Goal: Information Seeking & Learning: Learn about a topic

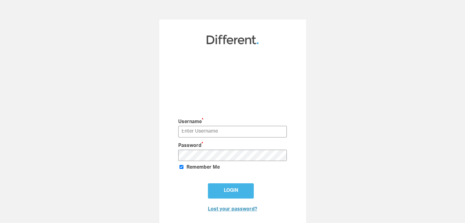
type input "[PERSON_NAME][EMAIL_ADDRESS][DOMAIN_NAME]"
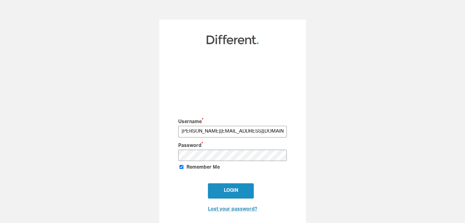
click at [243, 185] on input "Login" at bounding box center [231, 191] width 46 height 15
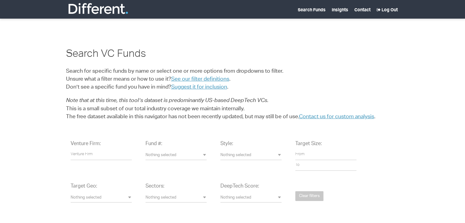
select select
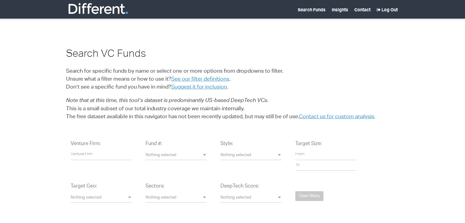
select select "25"
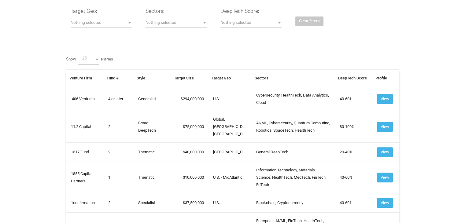
scroll to position [172, 0]
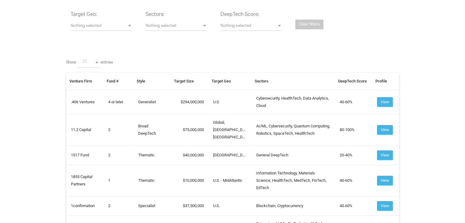
click at [0, 0] on icon at bounding box center [0, 0] width 0 height 0
click at [0, 0] on button "Scrape" at bounding box center [0, 0] width 0 height 0
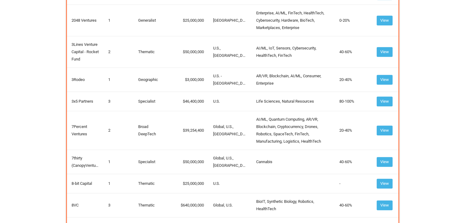
click at [0, 0] on button "Scrape" at bounding box center [0, 0] width 0 height 0
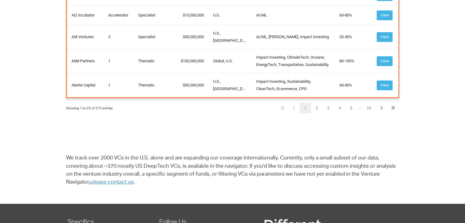
scroll to position [797, 0]
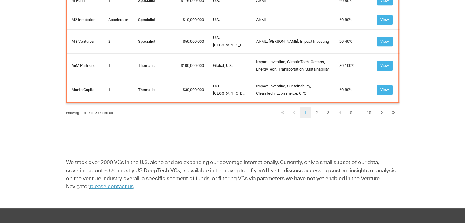
click at [0, 0] on icon at bounding box center [0, 0] width 0 height 0
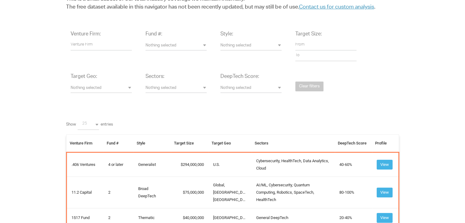
scroll to position [110, 0]
click at [258, 85] on button "Nothing selected" at bounding box center [251, 88] width 61 height 9
click at [177, 103] on div "Venture Firm: Fund #: Nothing selected 1 2 3 4 or later Accelerator Evergreen R…" at bounding box center [233, 66] width 334 height 81
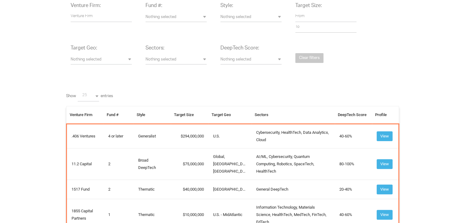
scroll to position [138, 0]
click at [192, 60] on span "Nothing selected" at bounding box center [176, 61] width 61 height 6
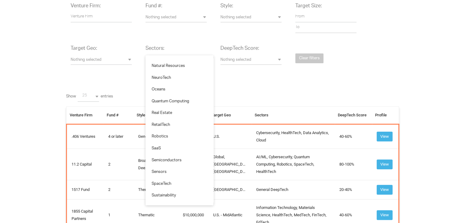
scroll to position [664, 0]
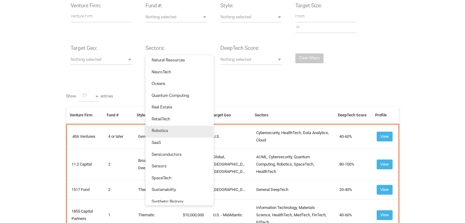
click at [199, 136] on link "Robotics" at bounding box center [180, 132] width 68 height 12
select select "Robotics"
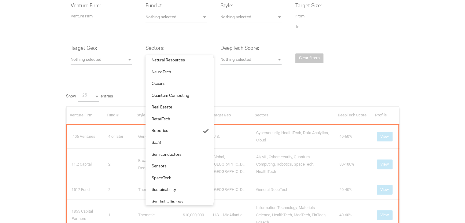
scroll to position [367, 2]
click at [289, 72] on div "Venture Firm: Fund #: Nothing selected 1 2 3 4 or later Accelerator Evergreen R…" at bounding box center [233, 38] width 334 height 81
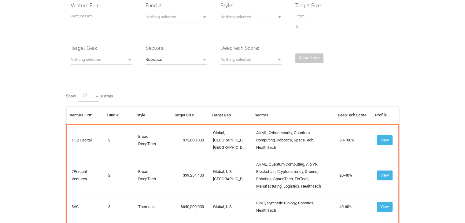
click at [92, 99] on span "25" at bounding box center [92, 96] width 21 height 6
click at [91, 166] on link "All" at bounding box center [88, 171] width 24 height 12
select select "-1"
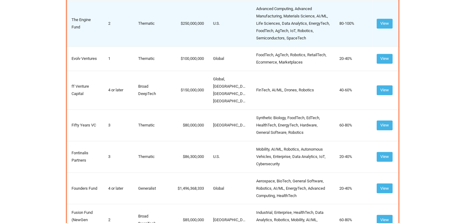
scroll to position [983, 0]
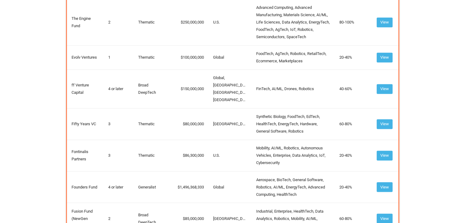
click at [0, 0] on button "Scrape" at bounding box center [0, 0] width 0 height 0
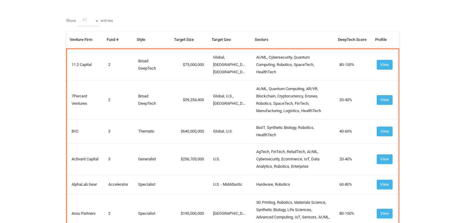
scroll to position [209, 0]
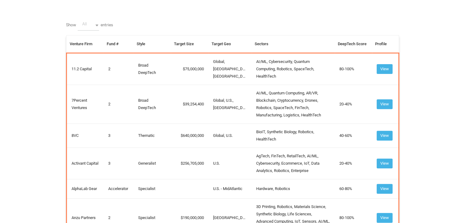
click at [0, 0] on button "Scrape" at bounding box center [0, 0] width 0 height 0
click at [0, 0] on icon at bounding box center [0, 0] width 0 height 0
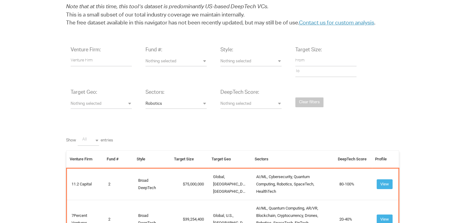
scroll to position [89, 0]
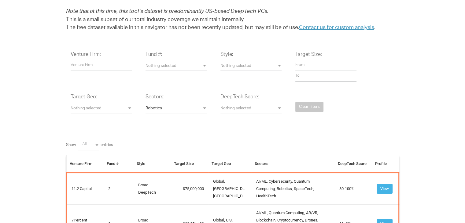
click at [388, 54] on div "Venture Firm: Fund #: Nothing selected 1 2 3 4 or later Accelerator Evergreen R…" at bounding box center [233, 87] width 334 height 81
click at [0, 0] on button "Scrape" at bounding box center [0, 0] width 0 height 0
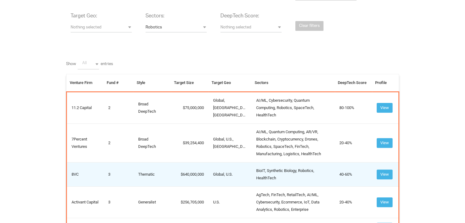
scroll to position [171, 0]
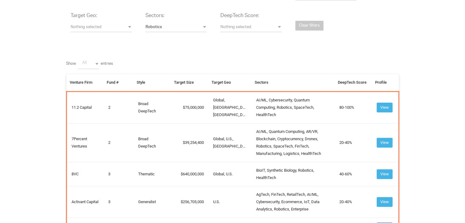
click at [0, 0] on icon at bounding box center [0, 0] width 0 height 0
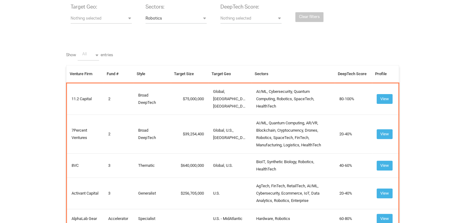
scroll to position [180, 0]
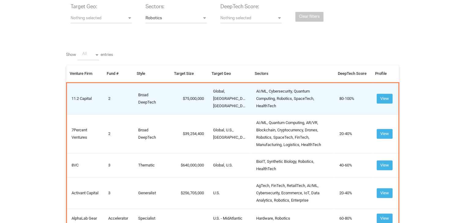
click at [84, 99] on td "11.2 Capital" at bounding box center [84, 99] width 37 height 32
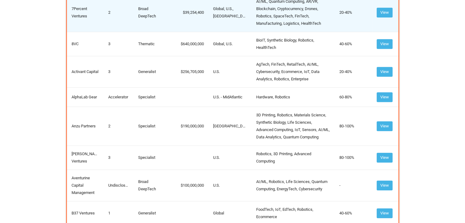
scroll to position [171, 0]
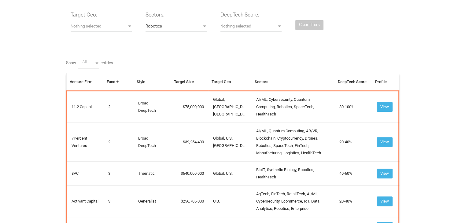
click at [0, 0] on button "Scrape" at bounding box center [0, 0] width 0 height 0
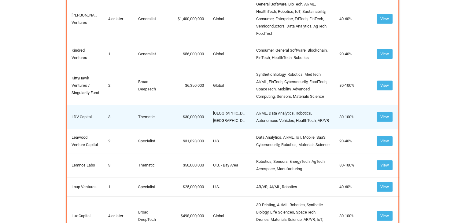
scroll to position [1723, 0]
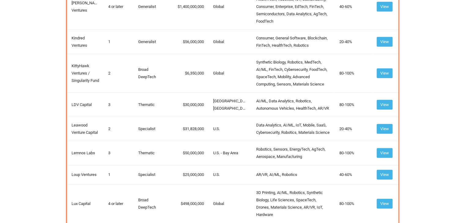
drag, startPoint x: 443, startPoint y: 12, endPoint x: 433, endPoint y: 52, distance: 41.6
click at [0, 0] on div "Humble Scrape Customise Differentfunds.com Ask AI VC No records found New Custo…" at bounding box center [0, 0] width 0 height 0
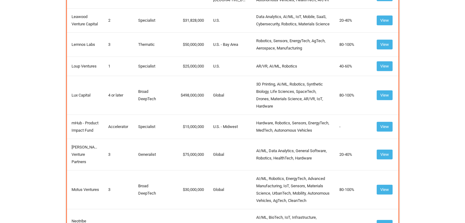
scroll to position [0, 0]
click at [0, 0] on icon at bounding box center [0, 0] width 0 height 0
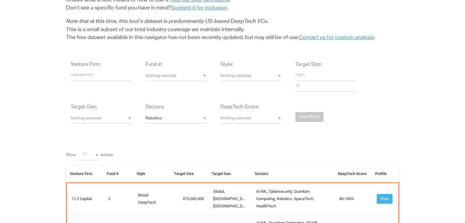
scroll to position [171, 0]
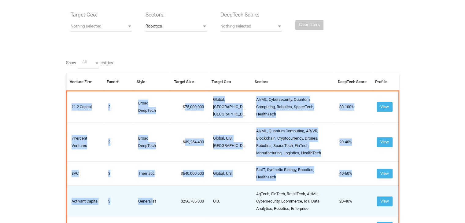
drag, startPoint x: 70, startPoint y: 105, endPoint x: 154, endPoint y: 188, distance: 117.5
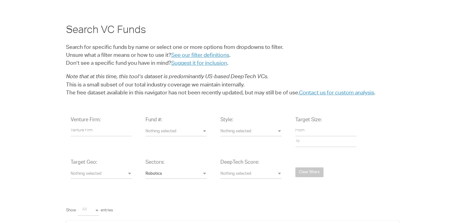
scroll to position [0, 0]
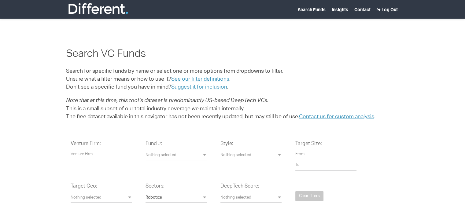
click at [281, 46] on div "Search VC Funds Search for specific funds by name or select one or more options…" at bounding box center [233, 80] width 343 height 82
